Goal: Task Accomplishment & Management: Complete application form

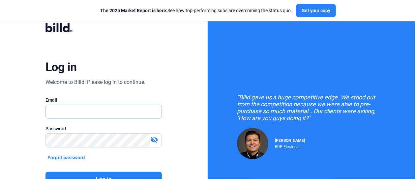
type input "[PERSON_NAME][EMAIL_ADDRESS][DOMAIN_NAME]"
click at [139, 176] on button "Log in" at bounding box center [104, 179] width 116 height 15
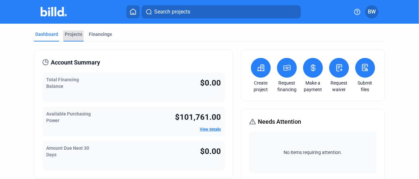
click at [74, 36] on div "Projects" at bounding box center [73, 34] width 17 height 7
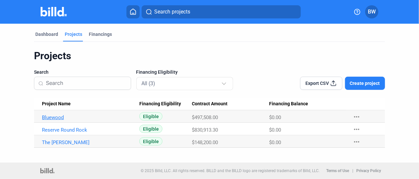
click at [56, 119] on link "Bluewood" at bounding box center [88, 118] width 92 height 6
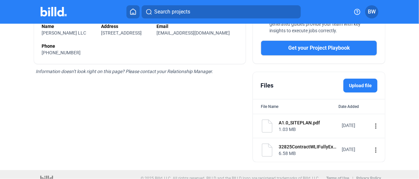
scroll to position [215, 0]
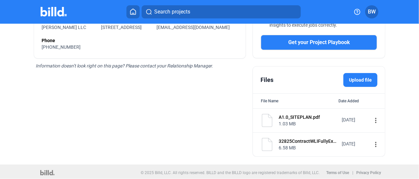
click at [372, 144] on mat-icon "more_vert" at bounding box center [376, 145] width 8 height 8
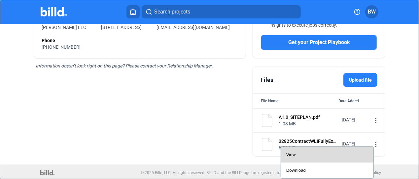
click at [343, 155] on div "View" at bounding box center [327, 155] width 82 height 16
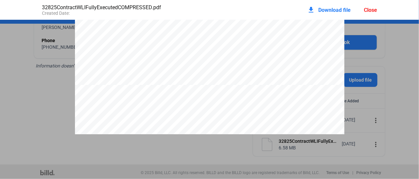
scroll to position [4424, 0]
click at [370, 11] on div "Close" at bounding box center [370, 10] width 13 height 6
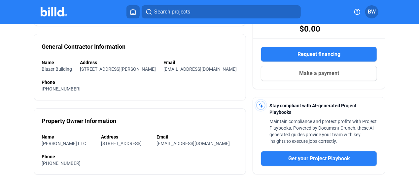
scroll to position [0, 0]
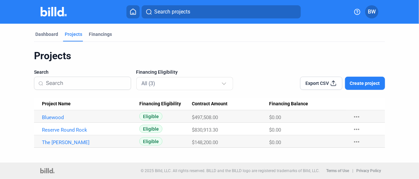
click at [371, 86] on span "Create project" at bounding box center [365, 83] width 30 height 7
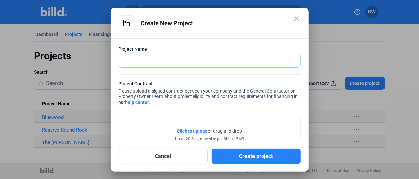
click at [134, 65] on input "text" at bounding box center [209, 61] width 181 height 14
type input "S [PERSON_NAME] Apartments"
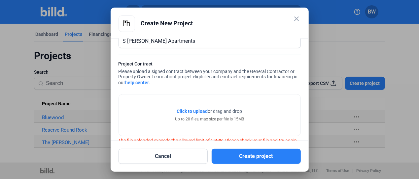
scroll to position [39, 0]
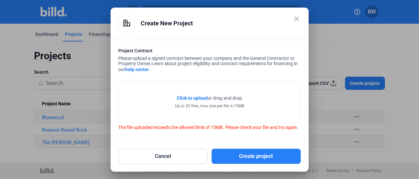
drag, startPoint x: 160, startPoint y: 93, endPoint x: 141, endPoint y: 90, distance: 19.9
click at [141, 90] on div "Click to upload Tap to upload or drag and drop Up to 20 files, max size per fil…" at bounding box center [209, 102] width 181 height 42
click at [198, 96] on span "Click to upload" at bounding box center [192, 98] width 31 height 5
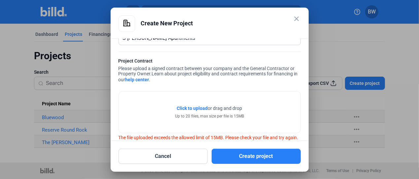
scroll to position [33, 0]
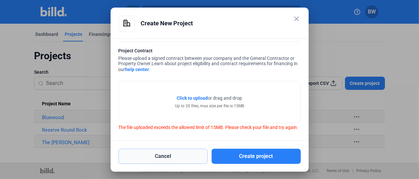
click at [195, 155] on button "Cancel" at bounding box center [162, 156] width 89 height 15
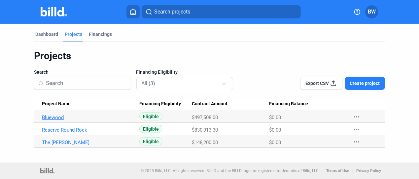
click at [52, 118] on link "Bluewood" at bounding box center [88, 118] width 92 height 6
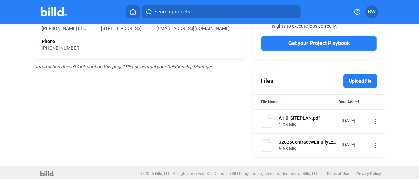
scroll to position [215, 0]
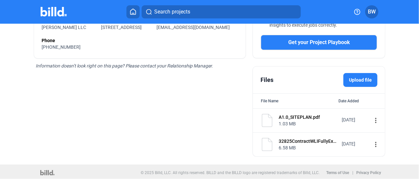
click at [372, 143] on mat-icon "more_vert" at bounding box center [376, 145] width 8 height 8
click at [369, 143] on div at bounding box center [209, 89] width 419 height 179
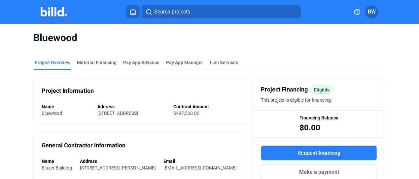
click at [373, 15] on span "BW" at bounding box center [372, 12] width 8 height 8
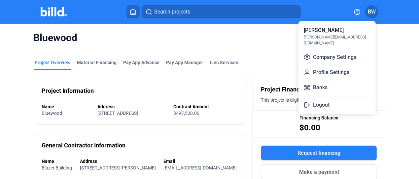
click at [373, 15] on div at bounding box center [209, 89] width 419 height 179
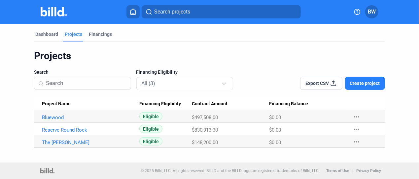
click at [366, 85] on span "Create project" at bounding box center [365, 83] width 30 height 7
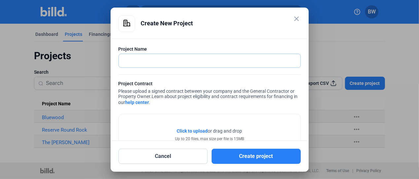
click at [151, 57] on input "text" at bounding box center [206, 61] width 174 height 14
type input "S [PERSON_NAME] Apartments"
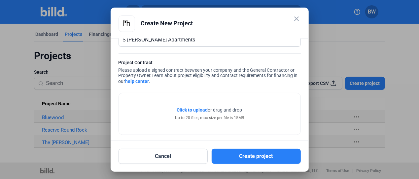
scroll to position [26, 0]
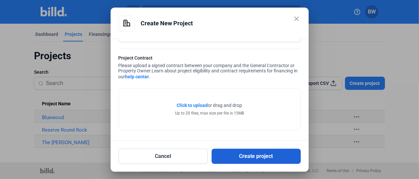
click at [249, 156] on button "Create project" at bounding box center [255, 156] width 89 height 15
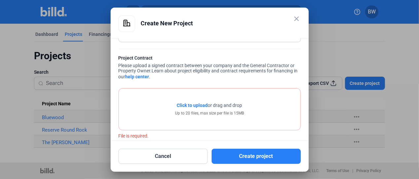
drag, startPoint x: 165, startPoint y: 113, endPoint x: 158, endPoint y: 113, distance: 6.9
click at [158, 113] on div "Click to upload Tap to upload or drag and drop Up to 20 files, max size per fil…" at bounding box center [209, 110] width 181 height 42
click at [189, 105] on span "Click to upload" at bounding box center [192, 105] width 31 height 5
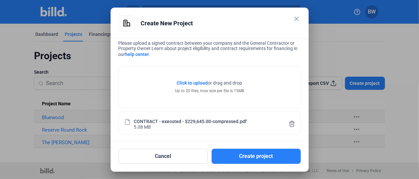
scroll to position [50, 0]
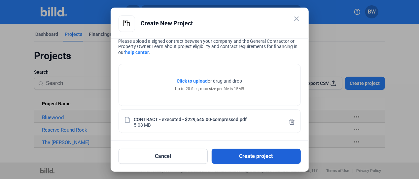
click at [264, 158] on button "Create project" at bounding box center [255, 156] width 89 height 15
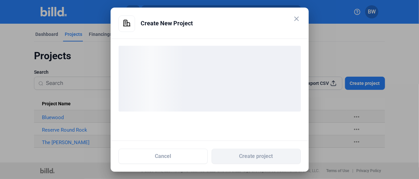
scroll to position [0, 0]
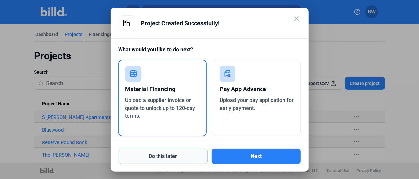
click at [180, 150] on button "Do this later" at bounding box center [162, 156] width 89 height 15
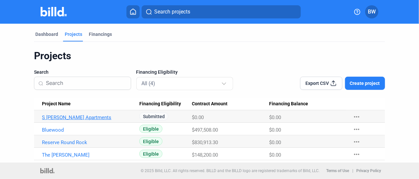
click at [81, 118] on link "S [PERSON_NAME] Apartments" at bounding box center [88, 118] width 92 height 6
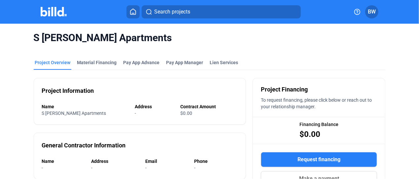
click at [180, 113] on span "$0.00" at bounding box center [186, 113] width 12 height 5
click at [107, 64] on div "Material Financing" at bounding box center [97, 62] width 40 height 7
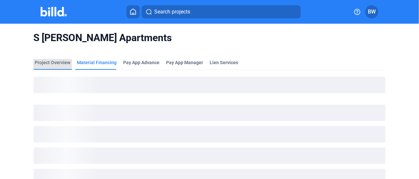
click at [46, 64] on div "Project Overview" at bounding box center [53, 62] width 36 height 7
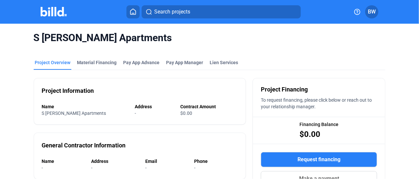
click at [79, 114] on span "S [PERSON_NAME] Apartments" at bounding box center [74, 113] width 64 height 5
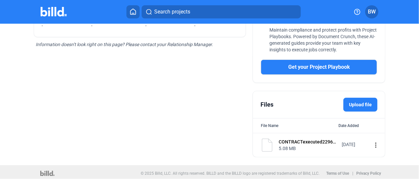
scroll to position [198, 0]
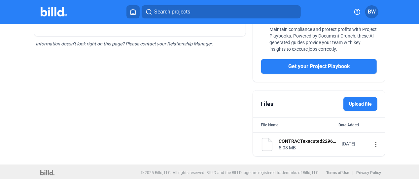
click at [364, 101] on label "Upload file" at bounding box center [360, 104] width 34 height 14
click at [0, 0] on input "Upload file" at bounding box center [0, 0] width 0 height 0
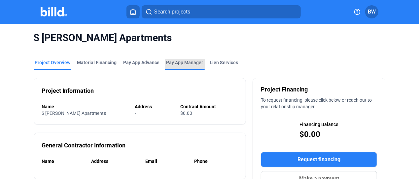
click at [186, 63] on span "Pay App Manager" at bounding box center [184, 62] width 37 height 7
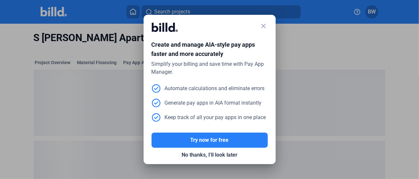
click at [265, 26] on mat-icon "close" at bounding box center [264, 26] width 8 height 8
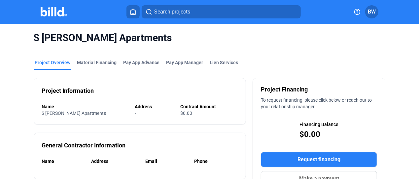
click at [371, 15] on span "BW" at bounding box center [372, 12] width 8 height 8
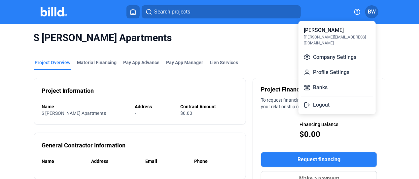
click at [371, 15] on div at bounding box center [209, 89] width 419 height 179
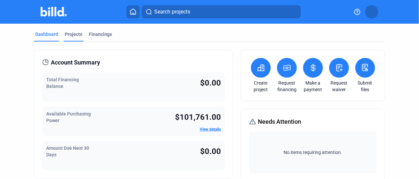
click at [78, 36] on div "Projects" at bounding box center [73, 34] width 17 height 7
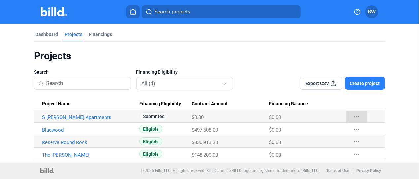
click at [357, 117] on mat-icon "more_horiz" at bounding box center [357, 117] width 8 height 8
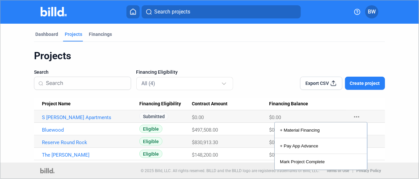
click at [357, 117] on div at bounding box center [209, 89] width 419 height 179
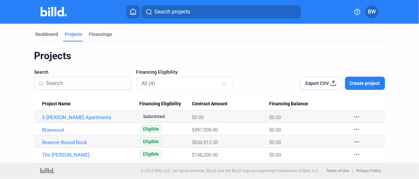
click at [368, 82] on span "Create project" at bounding box center [365, 83] width 30 height 7
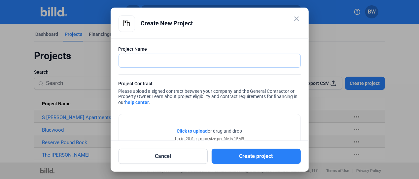
click at [129, 60] on input "text" at bounding box center [206, 61] width 174 height 14
click at [163, 65] on input "text" at bounding box center [206, 61] width 174 height 14
type input "The Alcove at [PERSON_NAME][GEOGRAPHIC_DATA]"
click at [190, 122] on div "Click to upload Tap to upload or drag and drop Up to 20 files, max size per fil…" at bounding box center [209, 135] width 181 height 42
click at [297, 20] on mat-icon "close" at bounding box center [297, 19] width 8 height 8
